Goal: Task Accomplishment & Management: Manage account settings

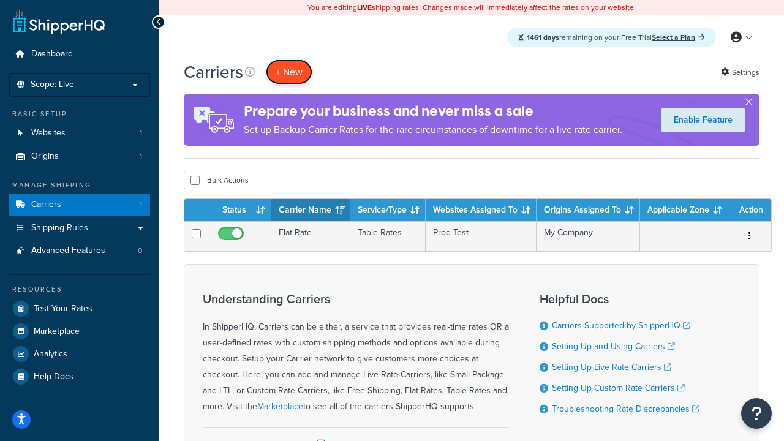
click at [289, 72] on button "+ New" at bounding box center [289, 71] width 47 height 25
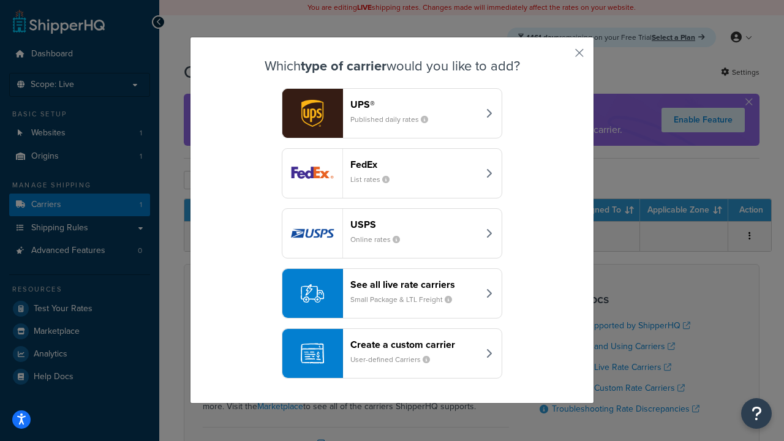
click at [414, 164] on header "FedEx" at bounding box center [415, 165] width 128 height 12
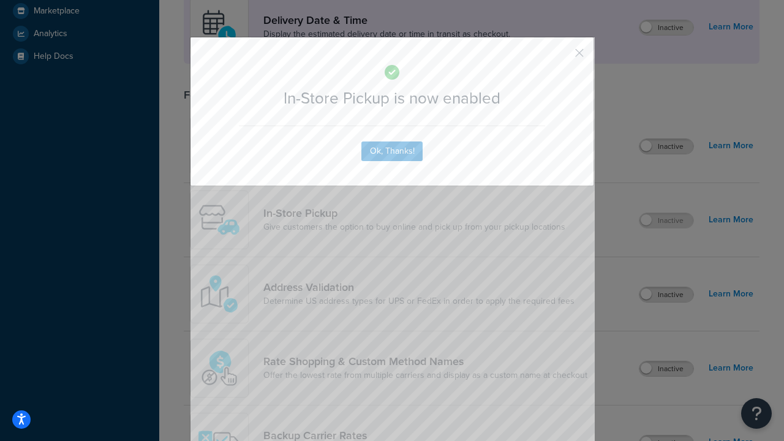
scroll to position [344, 0]
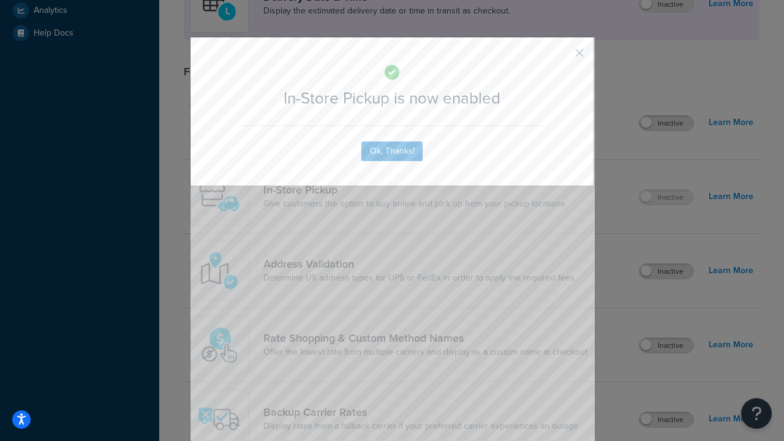
click at [561, 57] on button "button" at bounding box center [561, 57] width 3 height 3
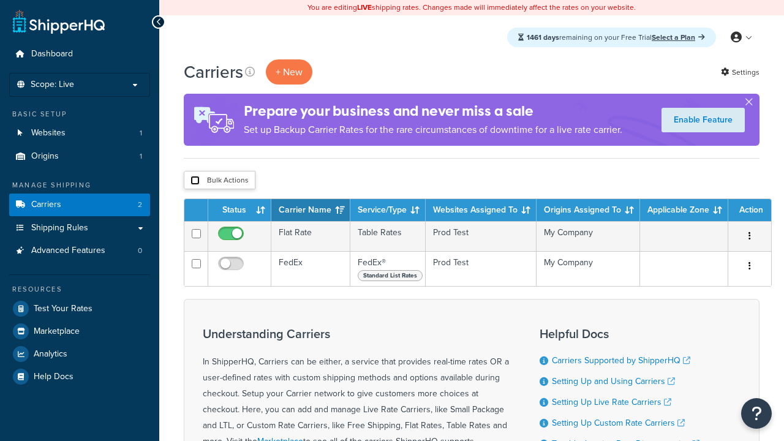
click at [195, 181] on input "checkbox" at bounding box center [195, 180] width 9 height 9
checkbox input "true"
click at [0, 0] on button "Delete" at bounding box center [0, 0] width 0 height 0
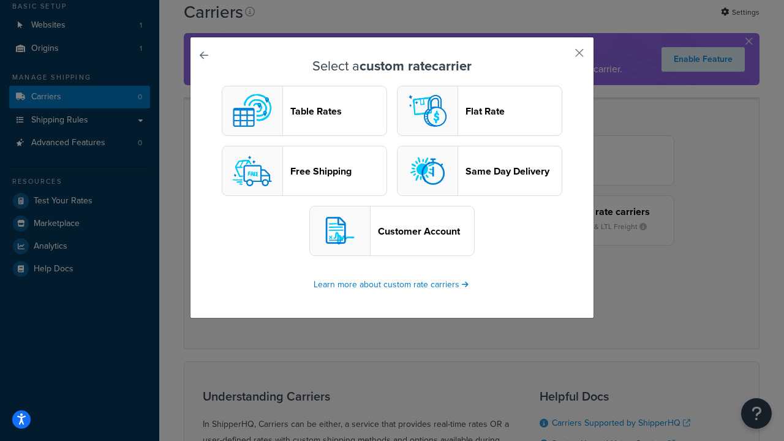
click at [305, 111] on header "Table Rates" at bounding box center [339, 111] width 96 height 12
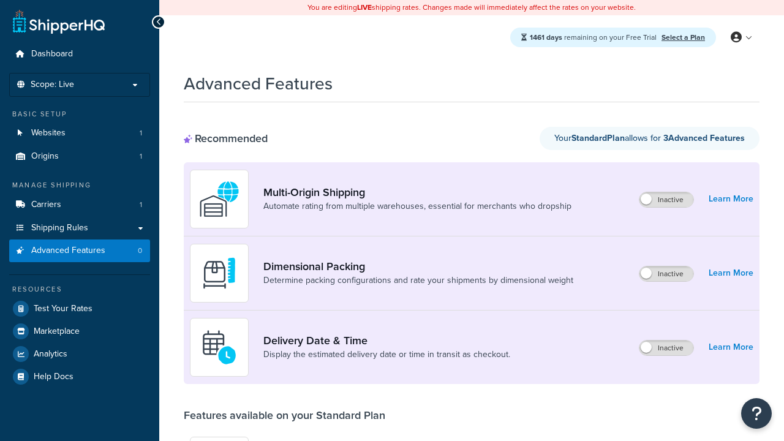
scroll to position [341, 0]
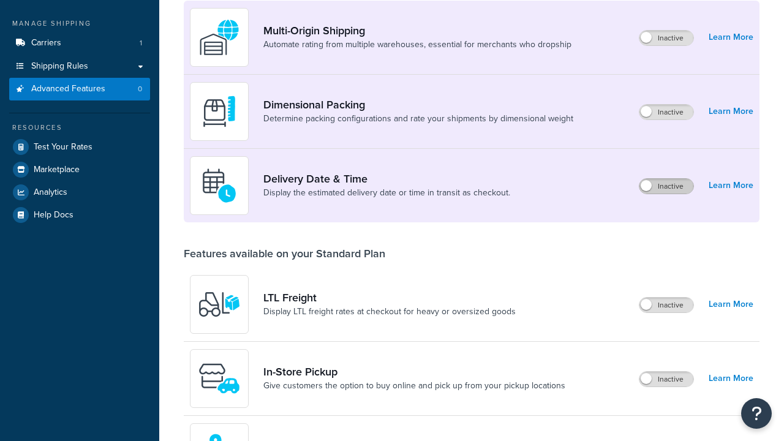
click at [667, 179] on label "Inactive" at bounding box center [667, 186] width 54 height 15
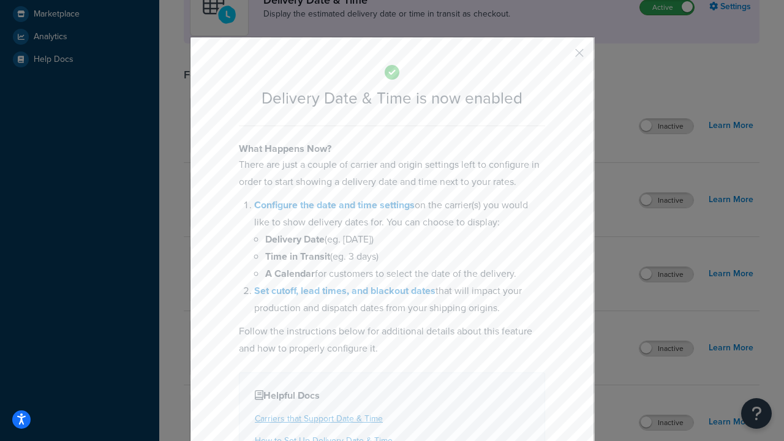
scroll to position [364, 0]
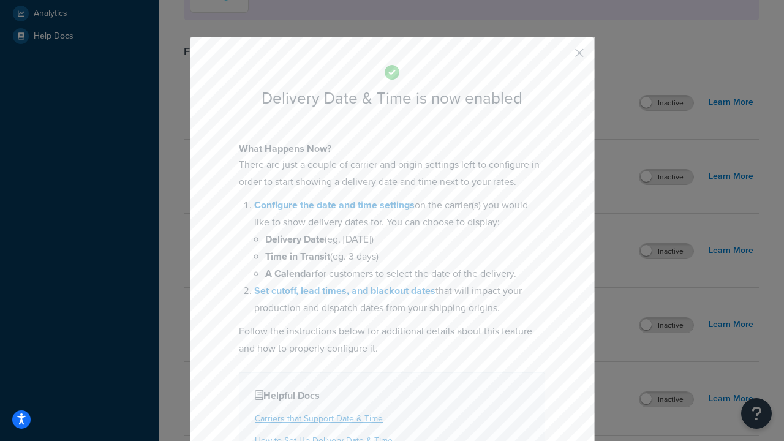
click at [561, 57] on button "button" at bounding box center [561, 57] width 3 height 3
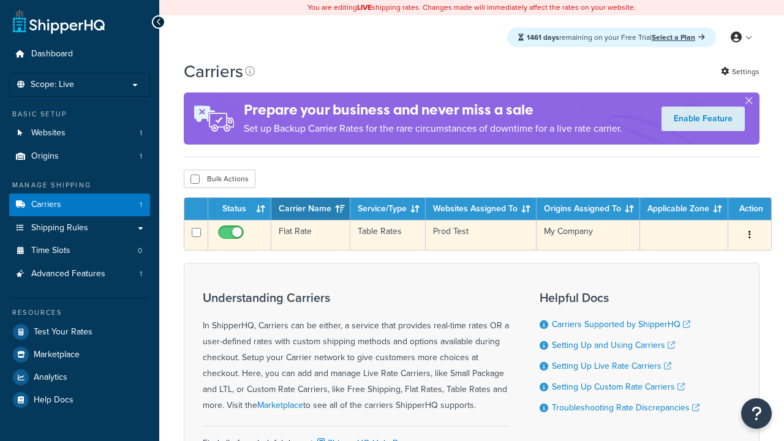
click at [311, 237] on td "Flat Rate" at bounding box center [311, 235] width 79 height 30
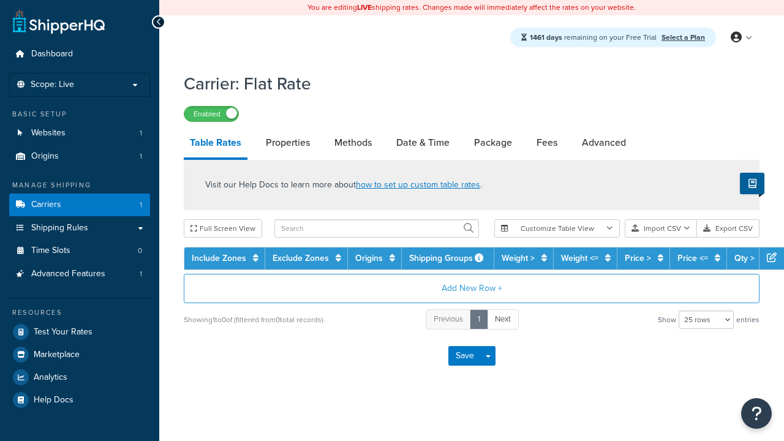
select select "25"
click at [423, 143] on link "Date & Time" at bounding box center [423, 142] width 66 height 29
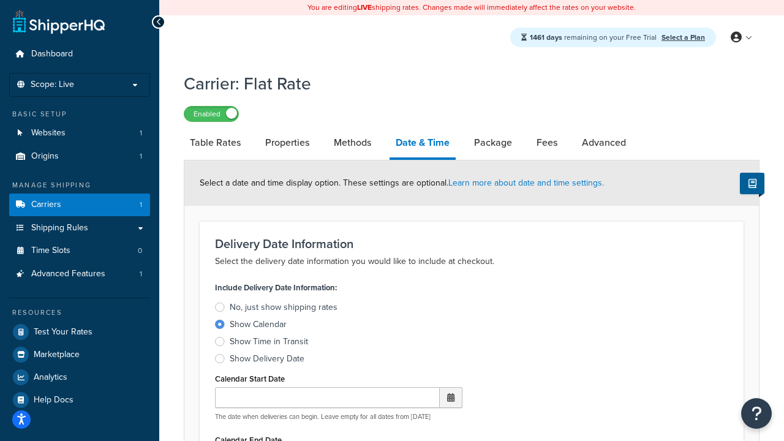
click at [258, 327] on div "Show Calendar" at bounding box center [258, 325] width 57 height 12
click at [0, 0] on input "Show Calendar" at bounding box center [0, 0] width 0 height 0
type input "07/29/2025"
type input "07/29/2026"
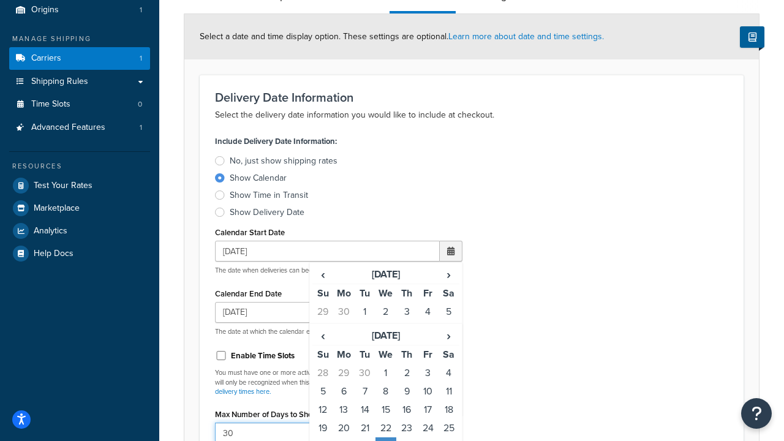
type input "30"
type input "11:00 AM"
type input "5"
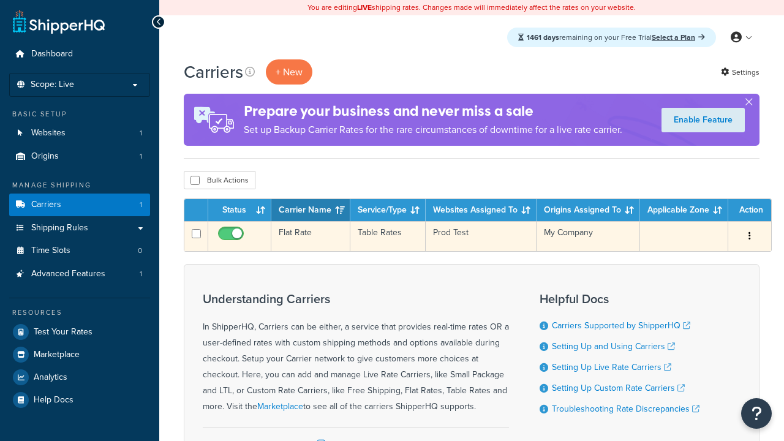
click at [311, 237] on td "Flat Rate" at bounding box center [311, 236] width 79 height 30
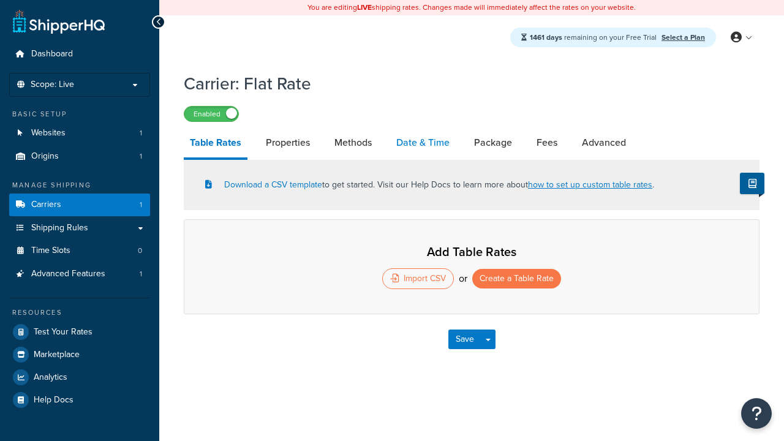
click at [423, 143] on link "Date & Time" at bounding box center [423, 142] width 66 height 29
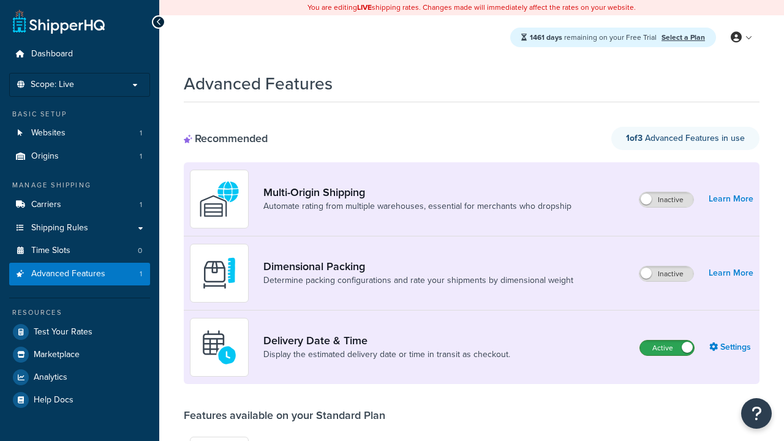
click at [667, 348] on label "Active" at bounding box center [667, 348] width 54 height 15
